Goal: Find specific page/section: Find specific page/section

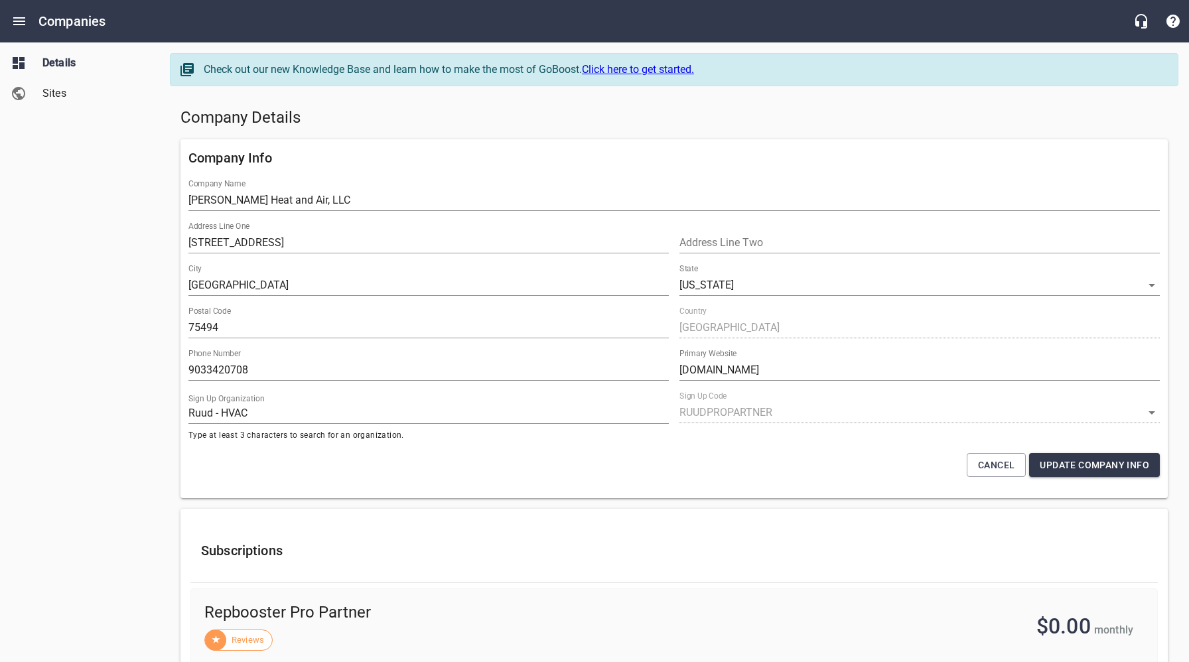
select select "[US_STATE]"
select select "63"
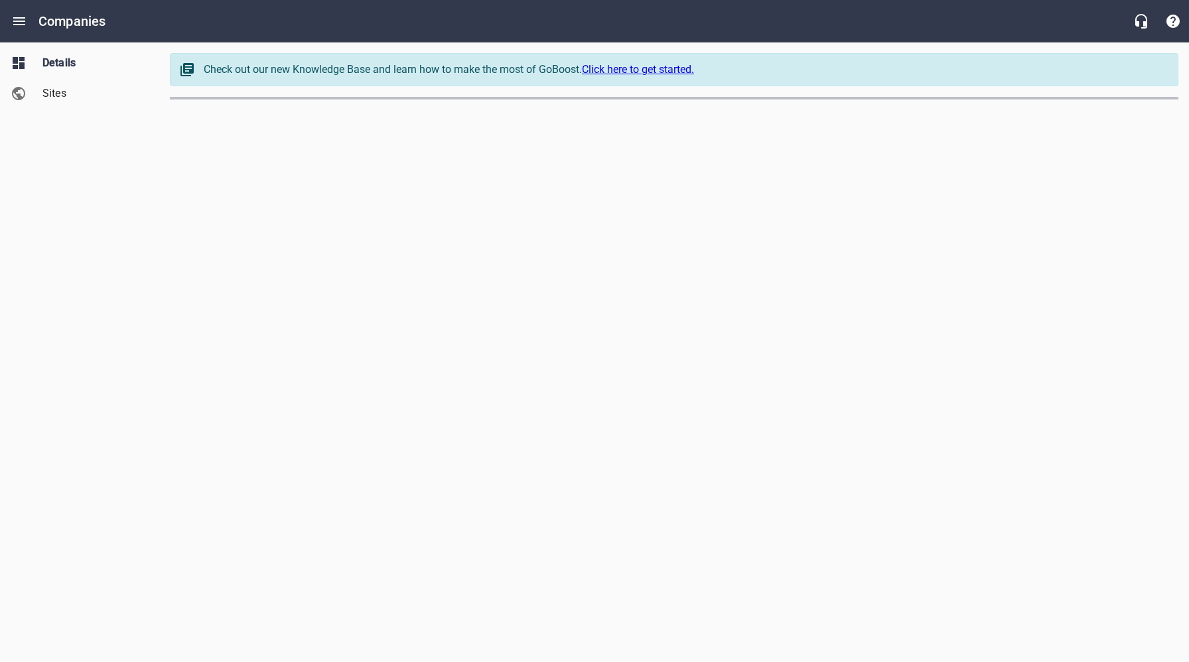
select select "[US_STATE]"
select select "62"
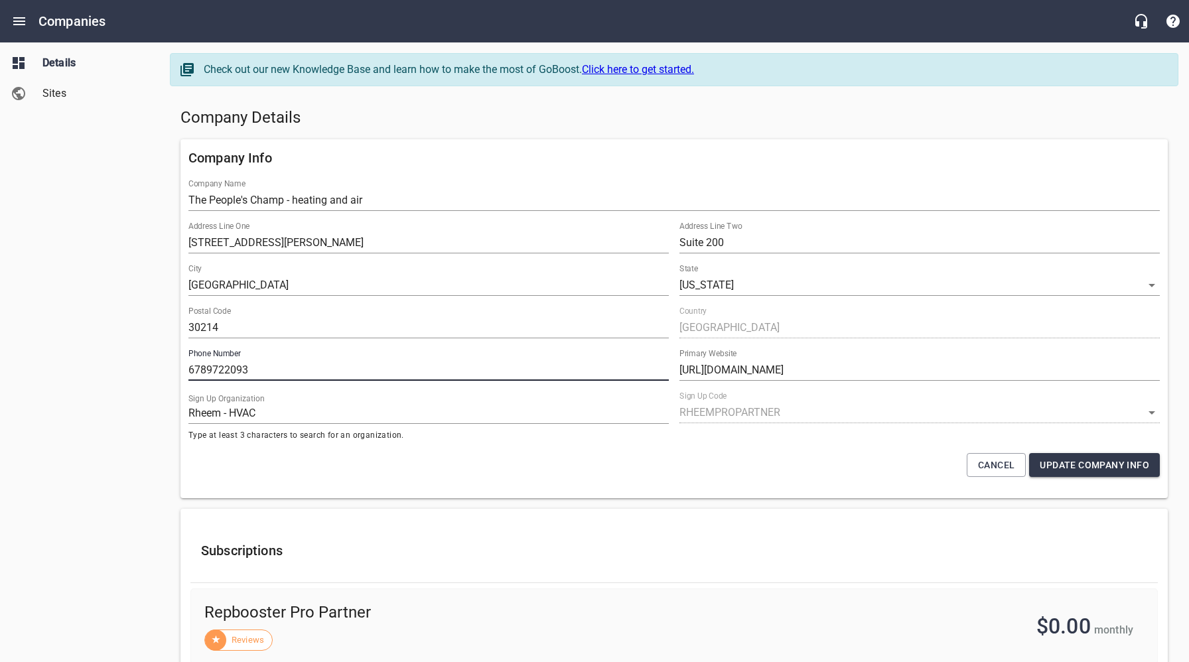
drag, startPoint x: 264, startPoint y: 371, endPoint x: 161, endPoint y: 367, distance: 103.6
click at [21, 22] on icon "Open drawer" at bounding box center [19, 21] width 16 height 16
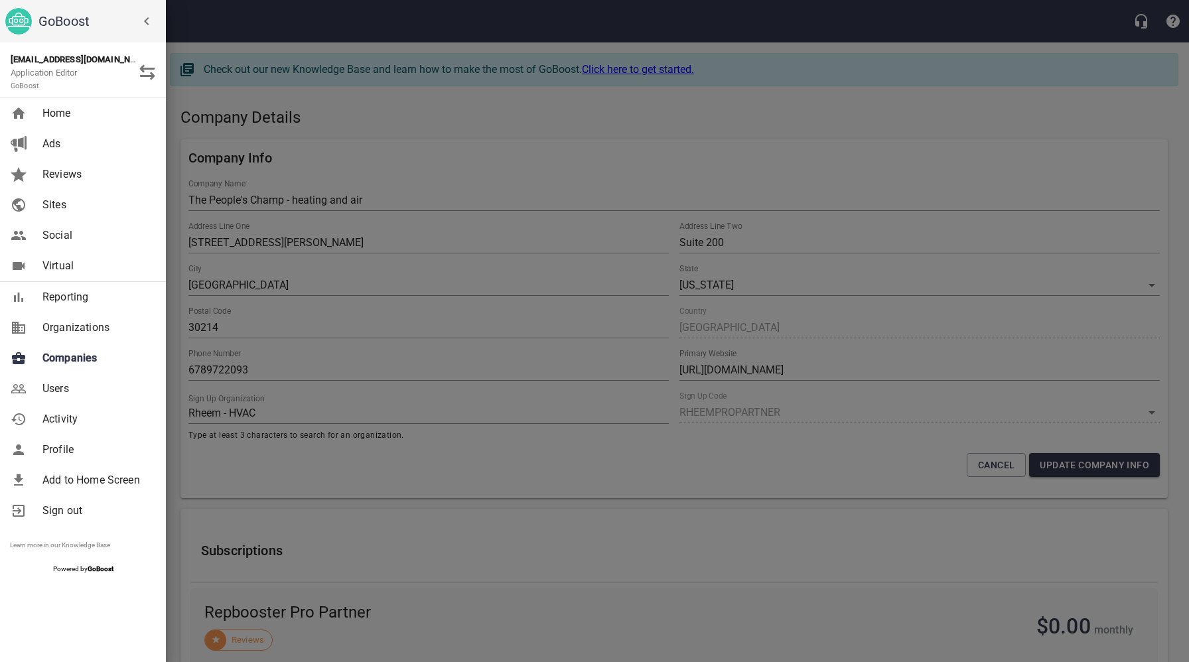
click at [74, 362] on span "Companies" at bounding box center [95, 358] width 107 height 16
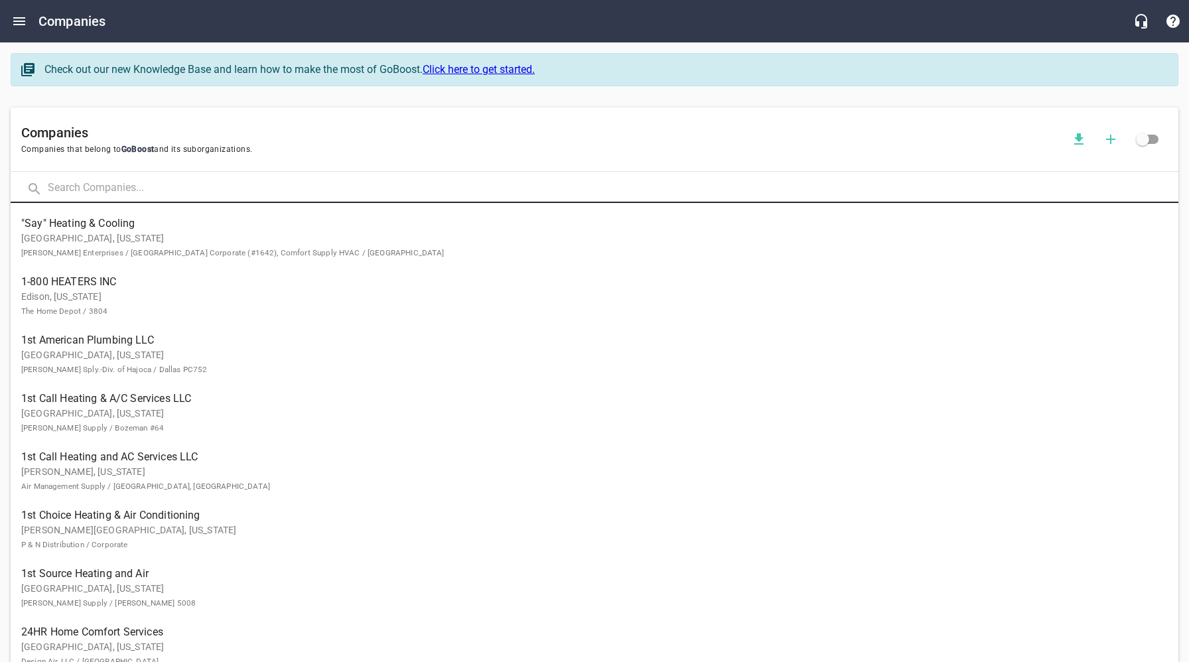
click at [198, 192] on input "text" at bounding box center [613, 188] width 1130 height 29
type input "[PERSON_NAME]"
click button at bounding box center [0, 0] width 0 height 0
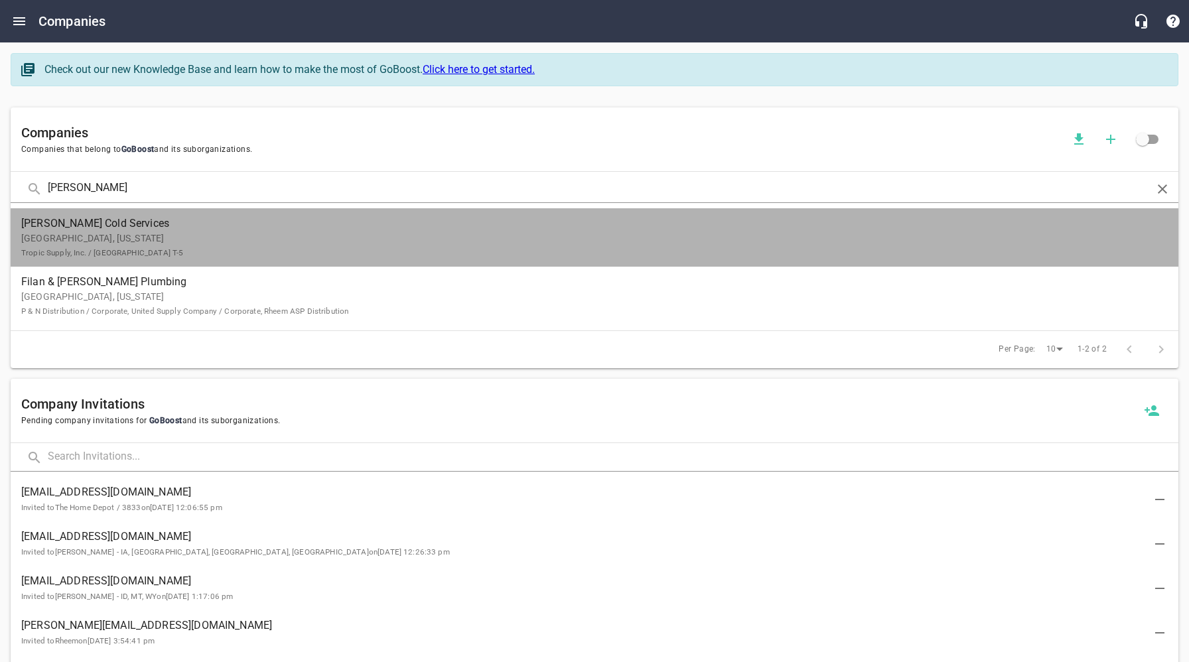
click at [124, 237] on p "[GEOGRAPHIC_DATA], [US_STATE] Tropic Supply, Inc. / [GEOGRAPHIC_DATA] T-5" at bounding box center [583, 245] width 1125 height 28
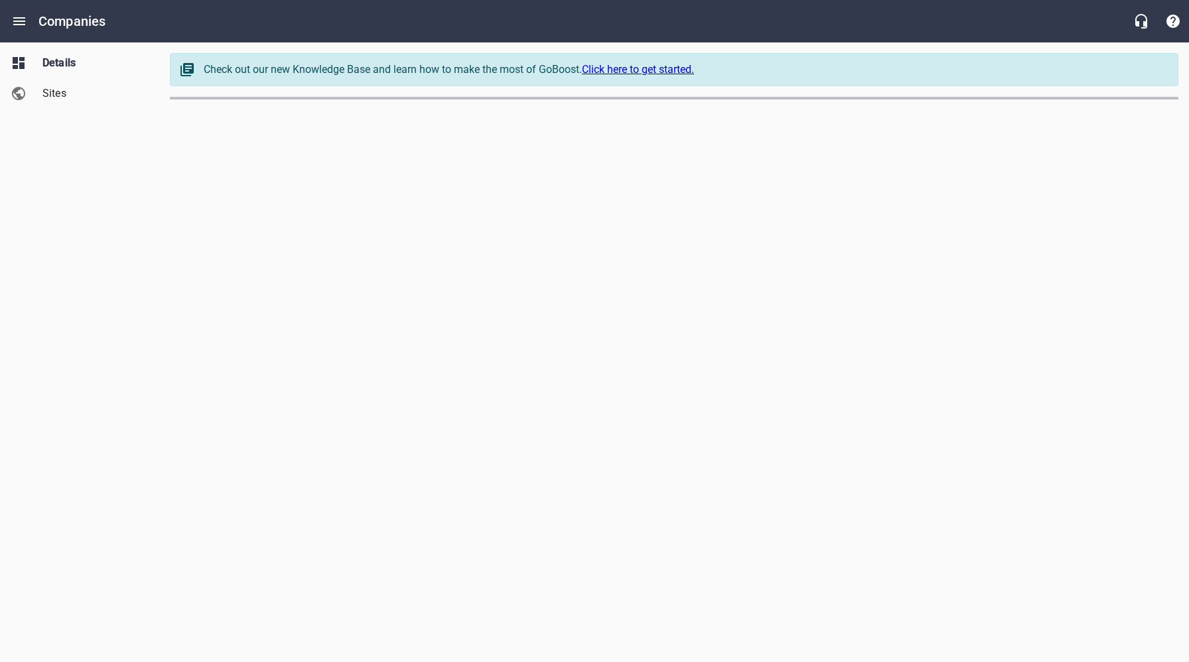
select select "[US_STATE]"
select select "49"
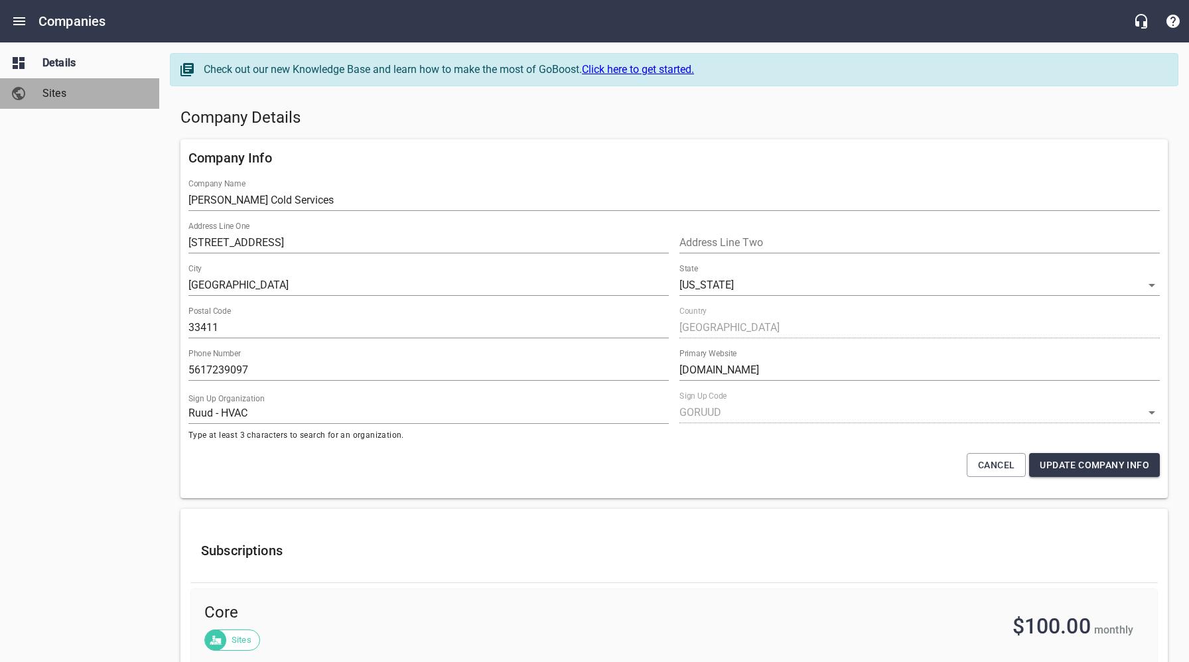
click at [65, 93] on span "Sites" at bounding box center [92, 94] width 101 height 16
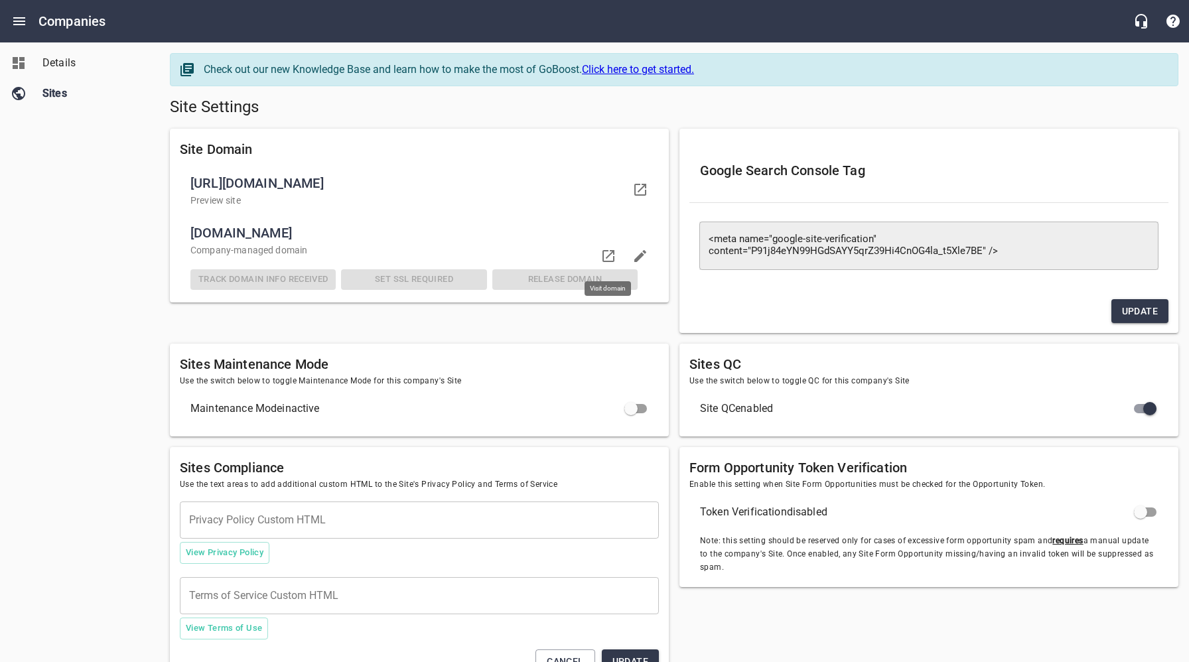
click at [606, 256] on icon at bounding box center [608, 256] width 16 height 16
click at [67, 68] on span "Details" at bounding box center [92, 63] width 101 height 16
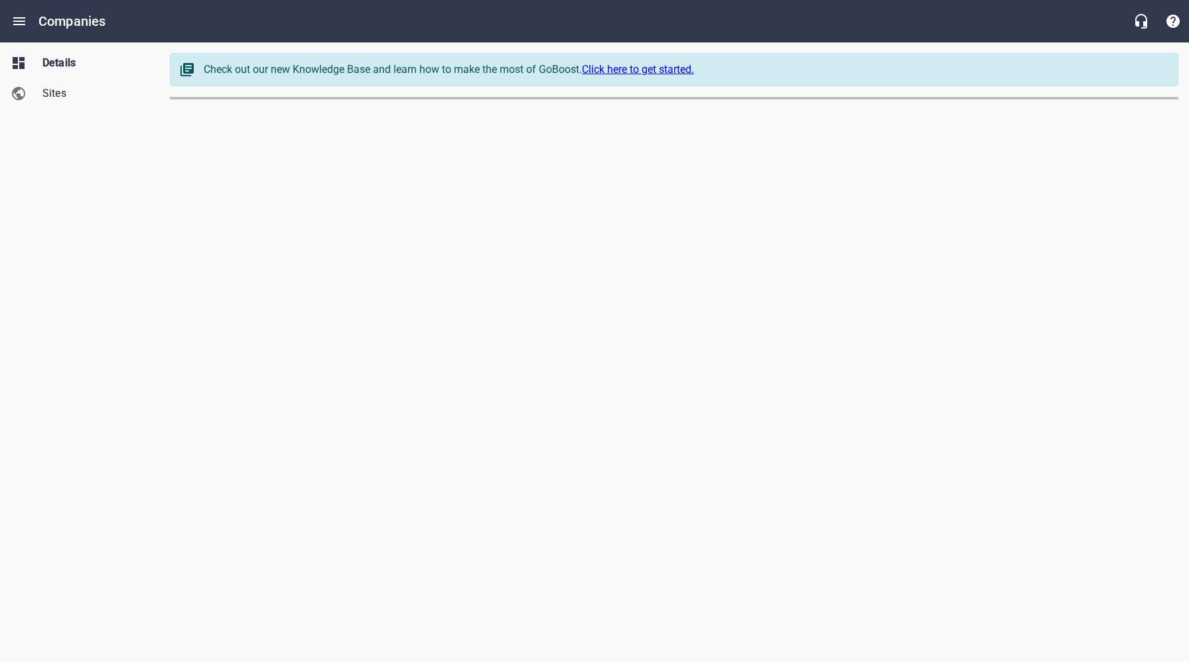
select select "[US_STATE]"
select select "49"
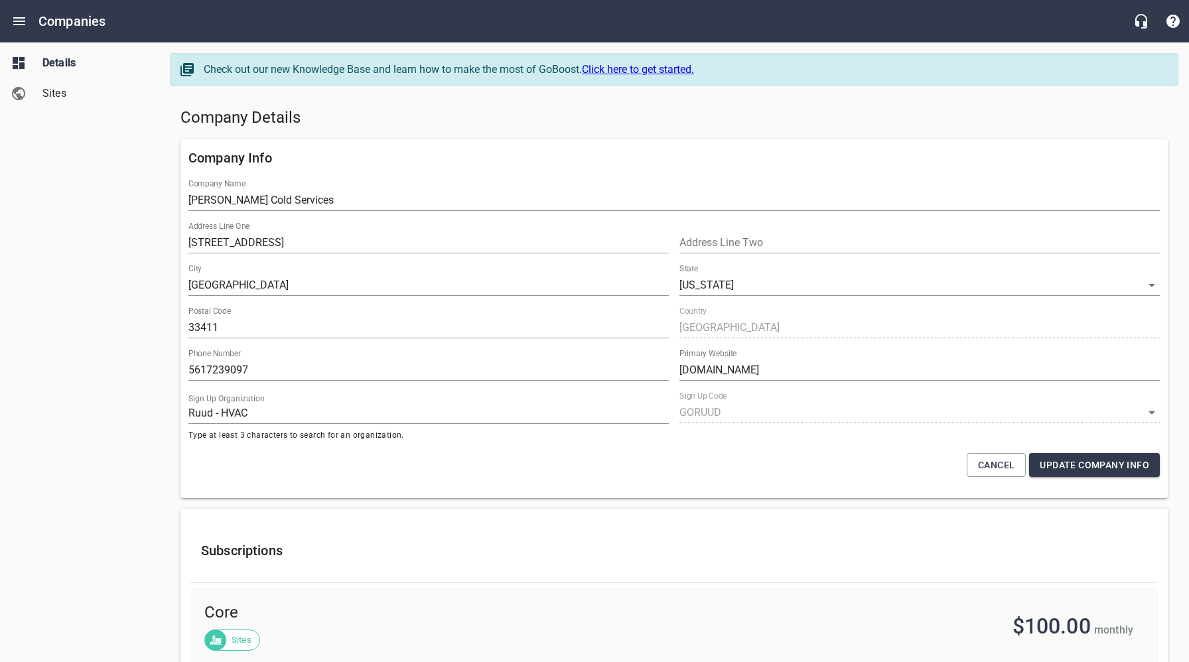
click at [431, 114] on h5 "Company Details" at bounding box center [673, 117] width 987 height 21
click at [23, 22] on icon "Open drawer" at bounding box center [19, 21] width 16 height 16
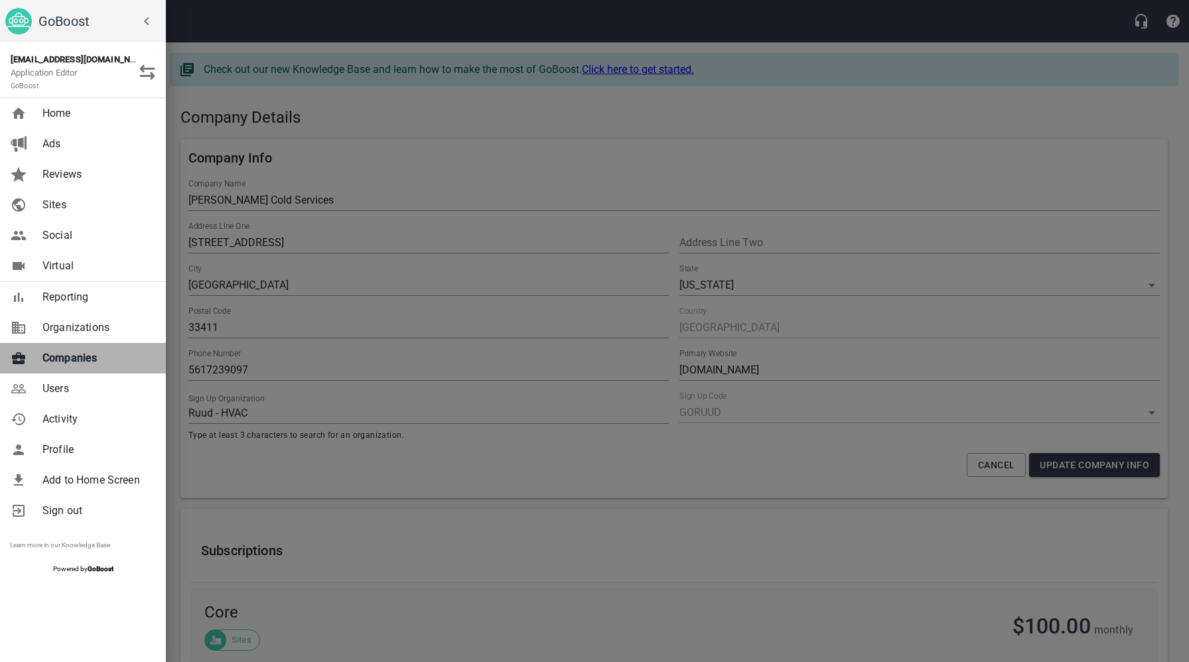
click at [68, 366] on link "Companies" at bounding box center [83, 358] width 166 height 31
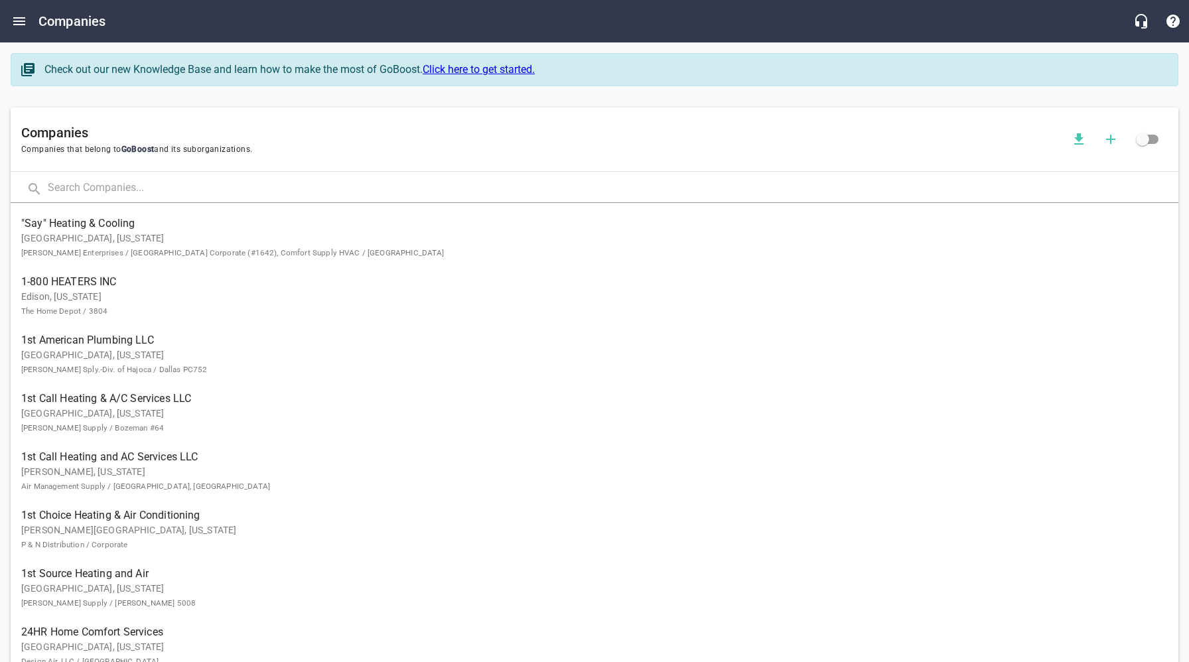
click at [179, 194] on input "text" at bounding box center [613, 188] width 1130 height 29
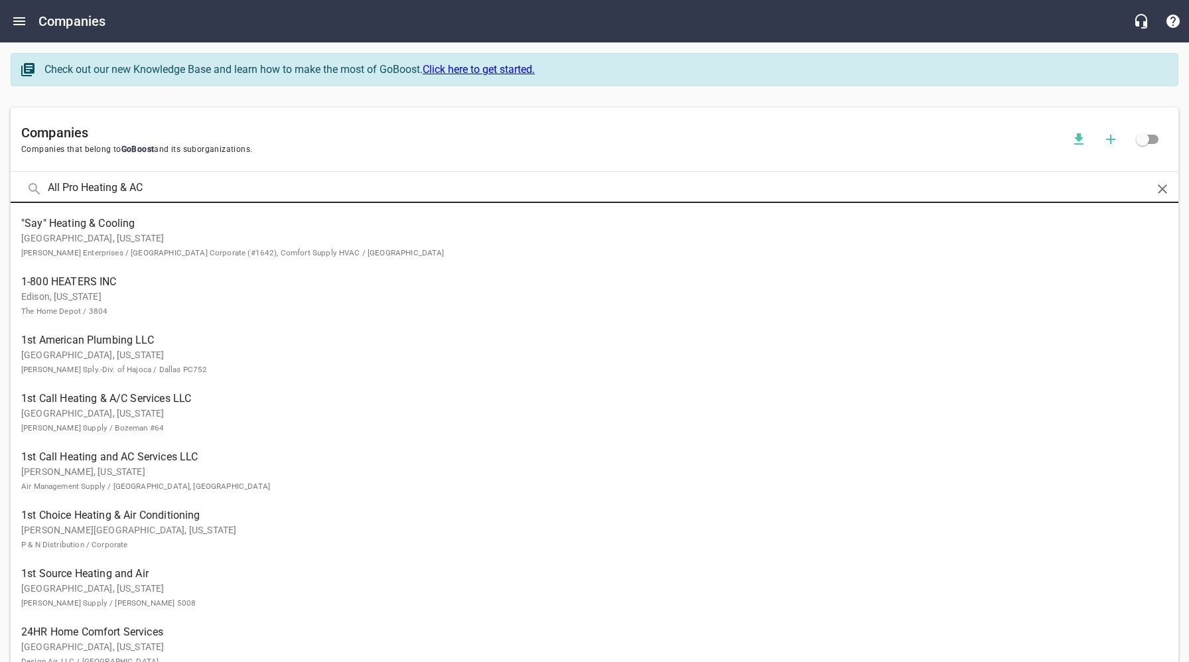
type input "All Pro Heating & AC"
click button at bounding box center [0, 0] width 0 height 0
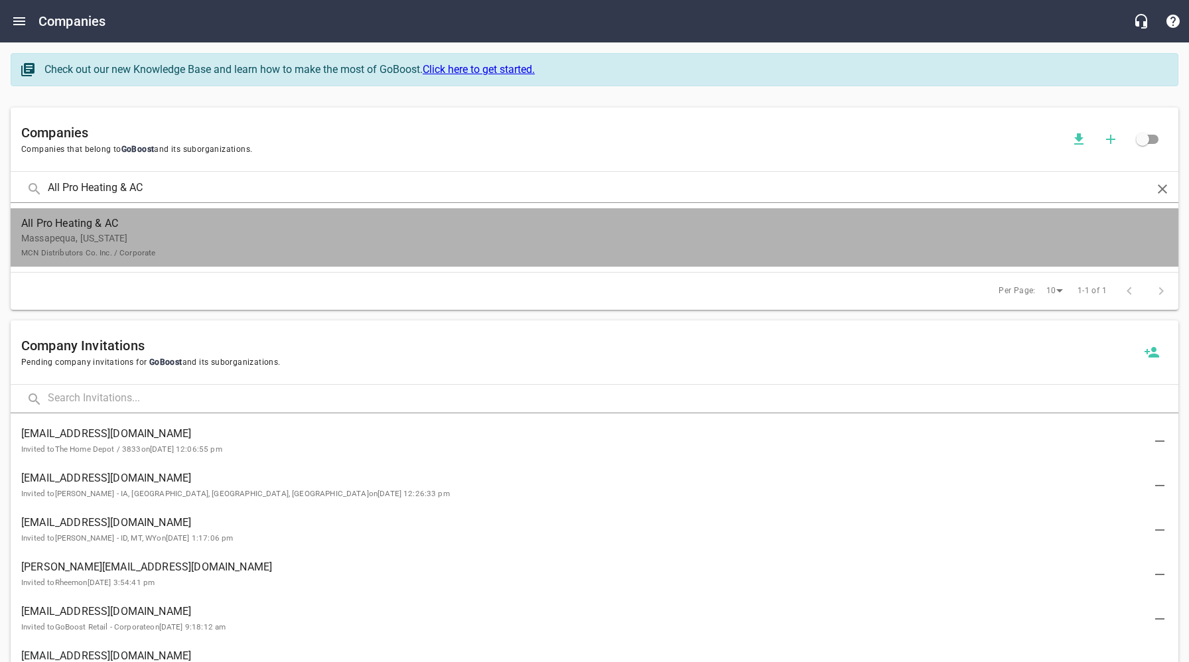
click at [150, 243] on p "Massapequa, [US_STATE] MCN Distributors Co. Inc. / Corporate" at bounding box center [583, 245] width 1125 height 28
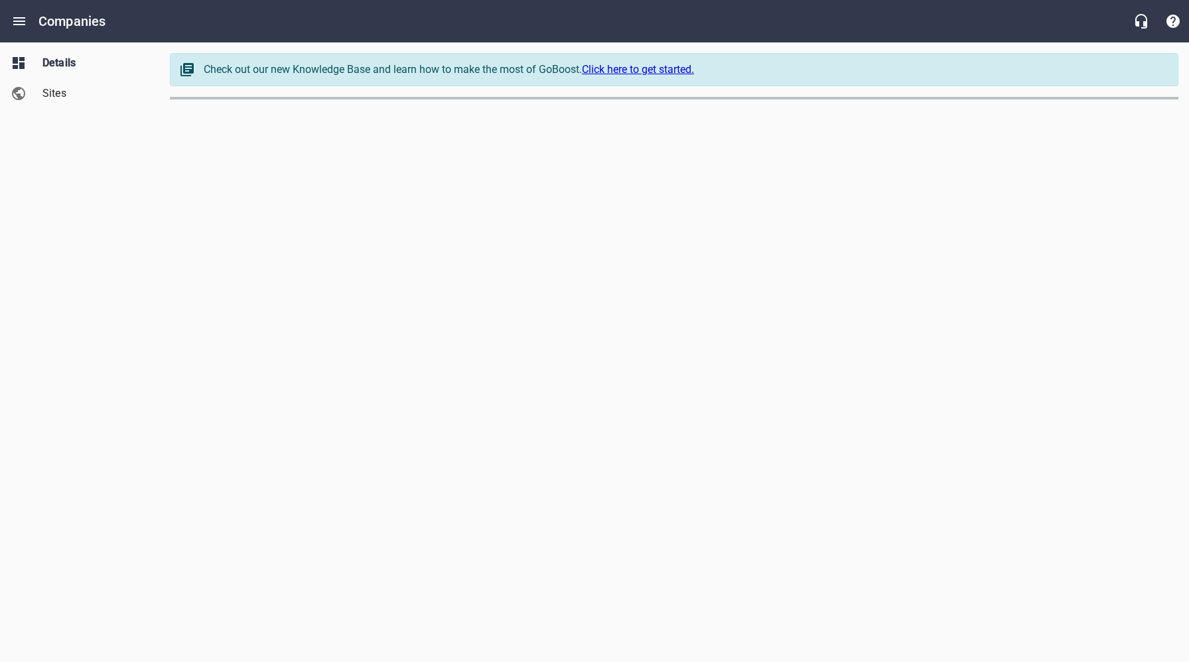
select select "[US_STATE]"
select select "62"
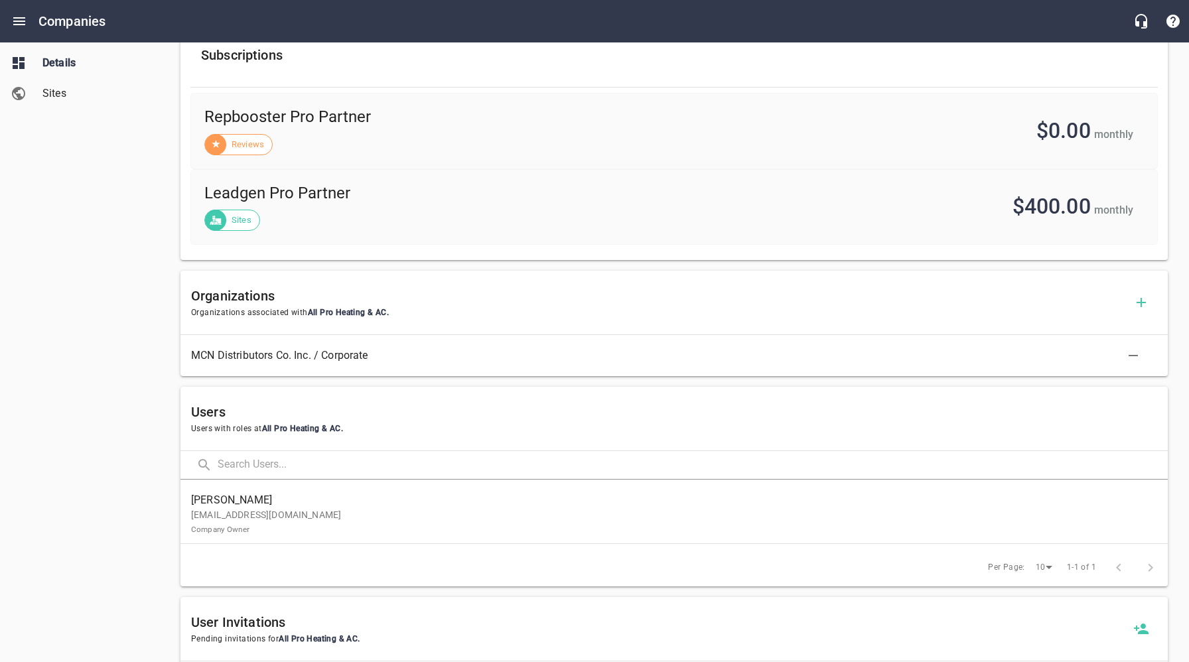
scroll to position [497, 0]
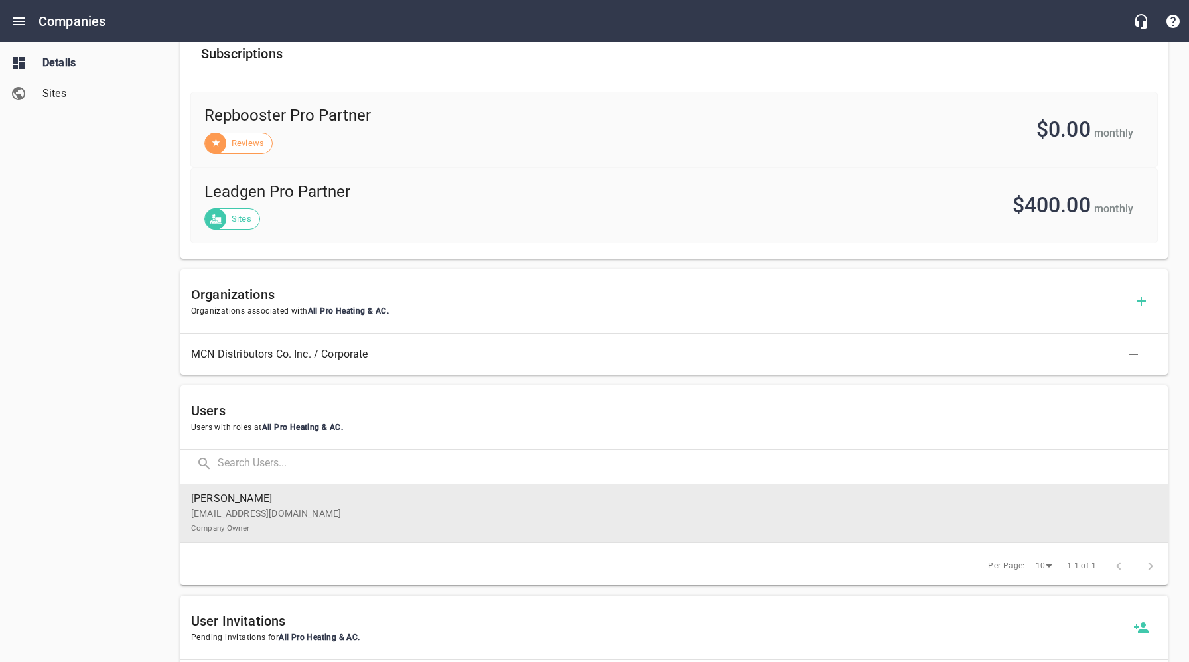
drag, startPoint x: 302, startPoint y: 514, endPoint x: 293, endPoint y: 515, distance: 8.6
click at [302, 514] on p "[EMAIL_ADDRESS][DOMAIN_NAME] Company Owner" at bounding box center [668, 521] width 955 height 28
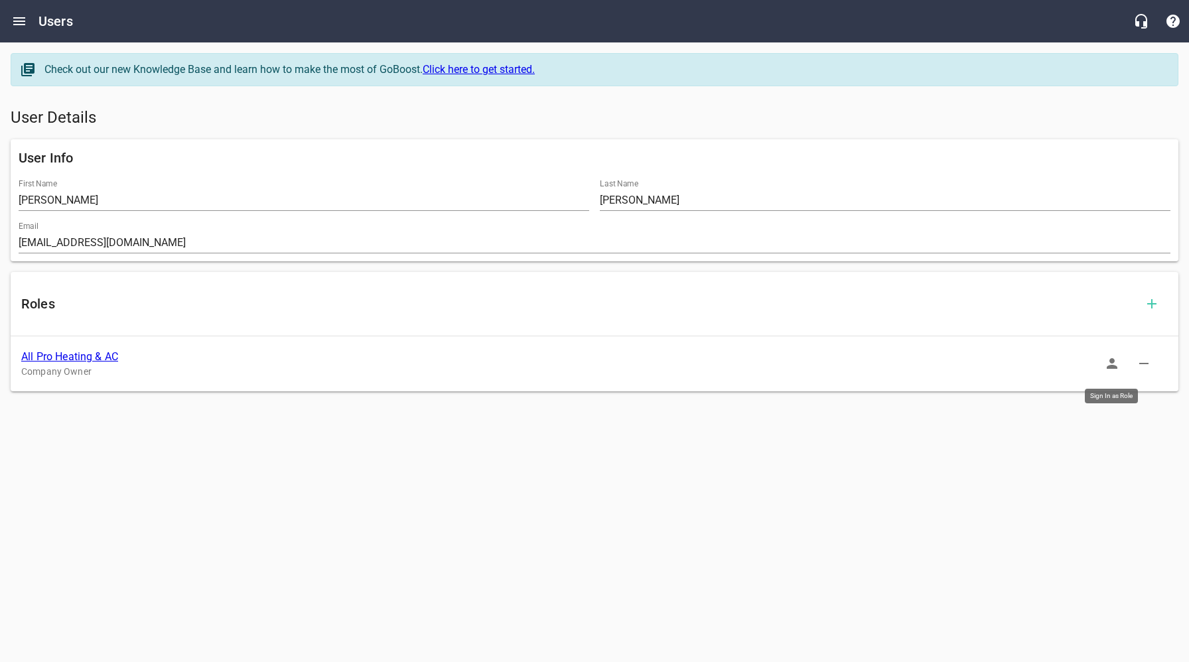
click at [1107, 360] on icon "button" at bounding box center [1112, 364] width 16 height 16
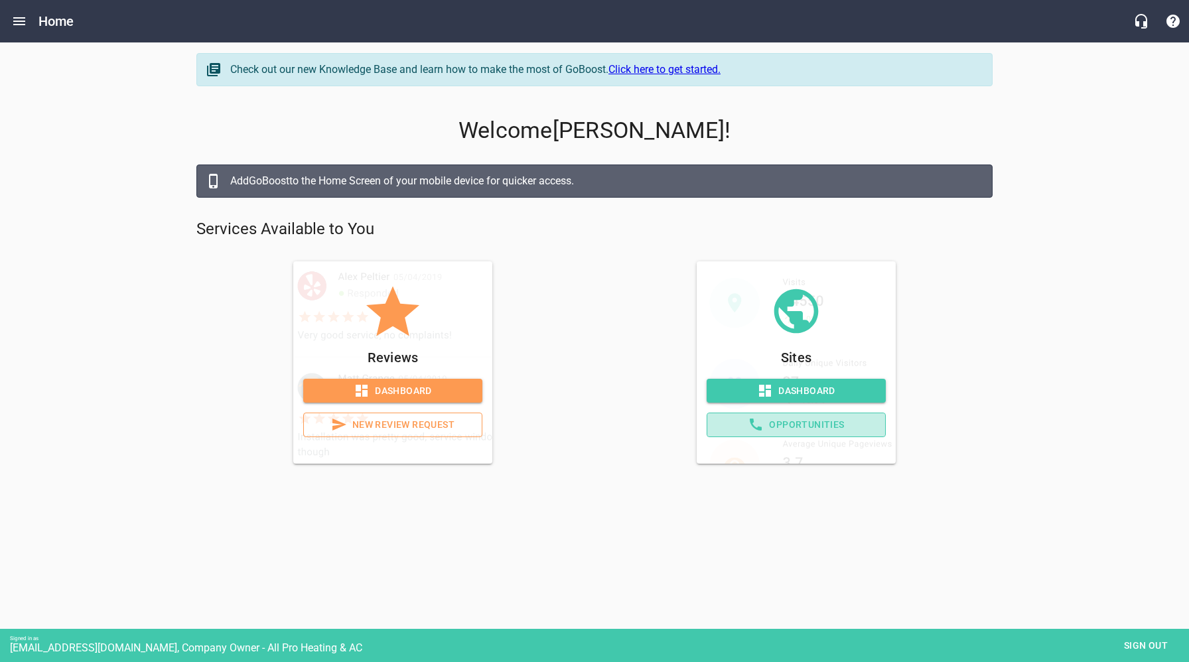
click at [839, 425] on span "Opportunities" at bounding box center [796, 425] width 157 height 17
